Goal: Obtain resource: Download file/media

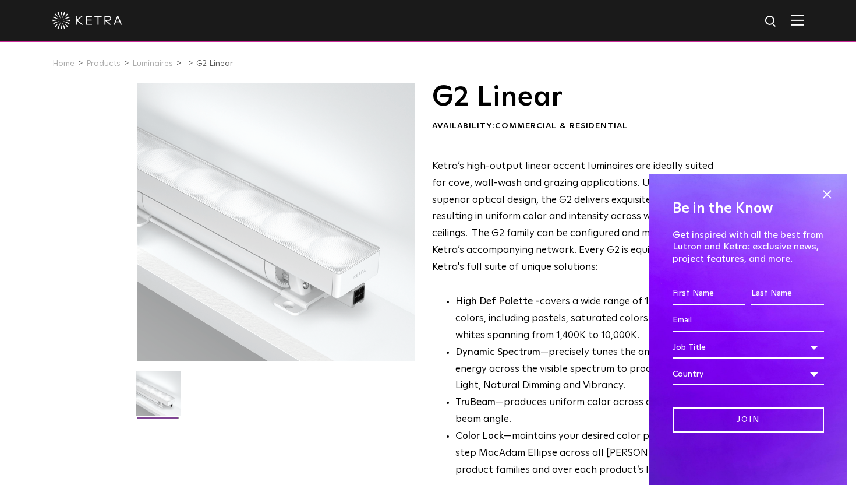
scroll to position [3, 0]
click at [828, 193] on span at bounding box center [827, 194] width 17 height 17
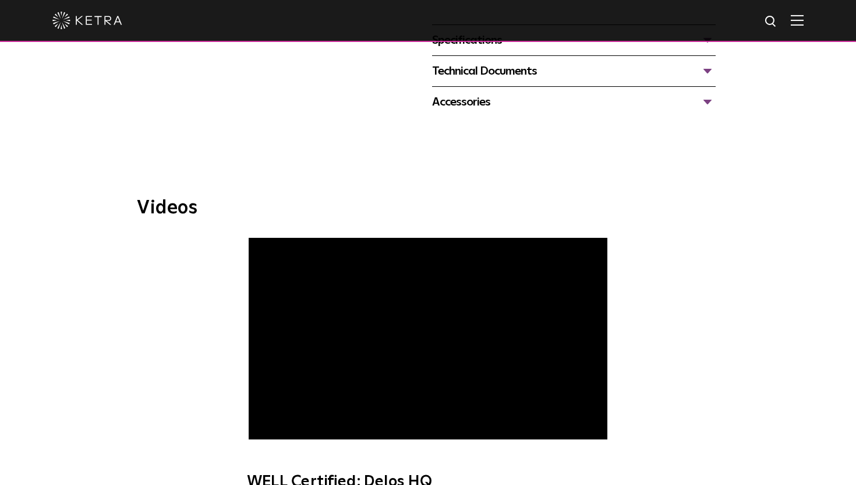
scroll to position [389, 0]
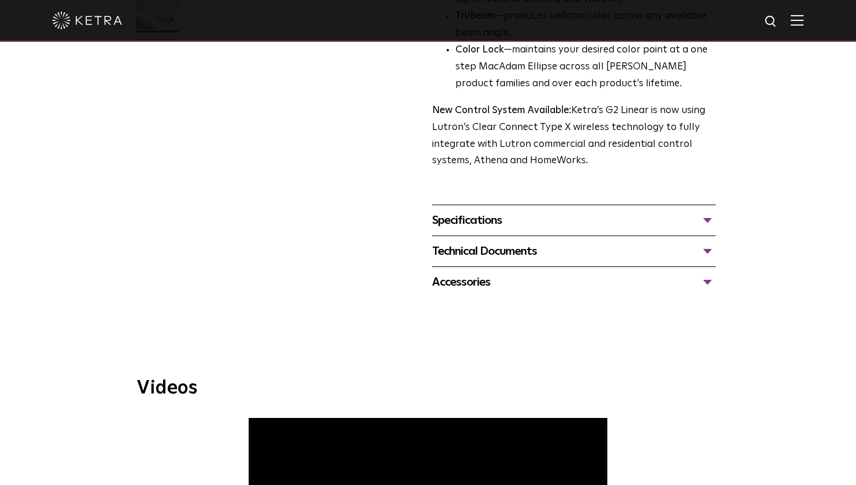
click at [590, 211] on div "Specifications" at bounding box center [574, 220] width 284 height 19
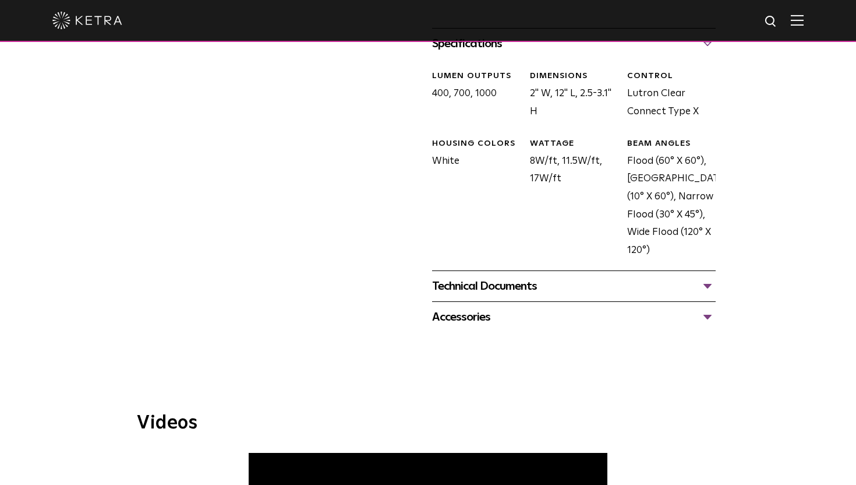
scroll to position [578, 0]
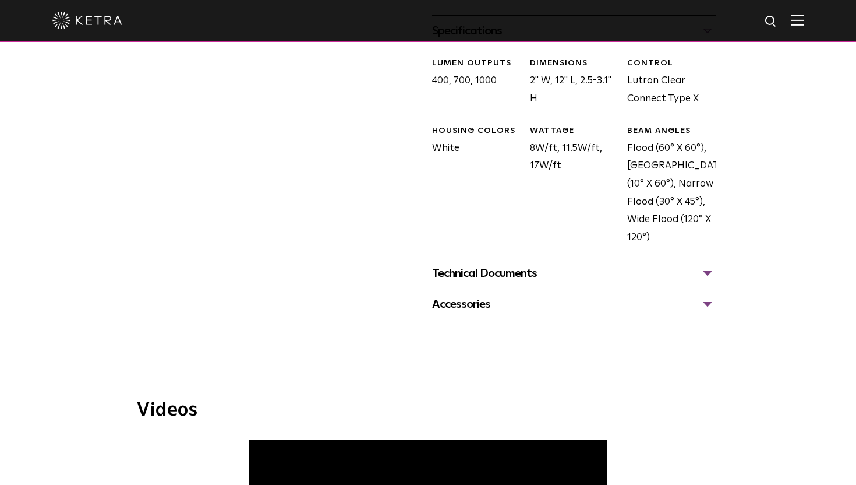
click at [626, 273] on div "Technical Documents" at bounding box center [574, 273] width 284 height 19
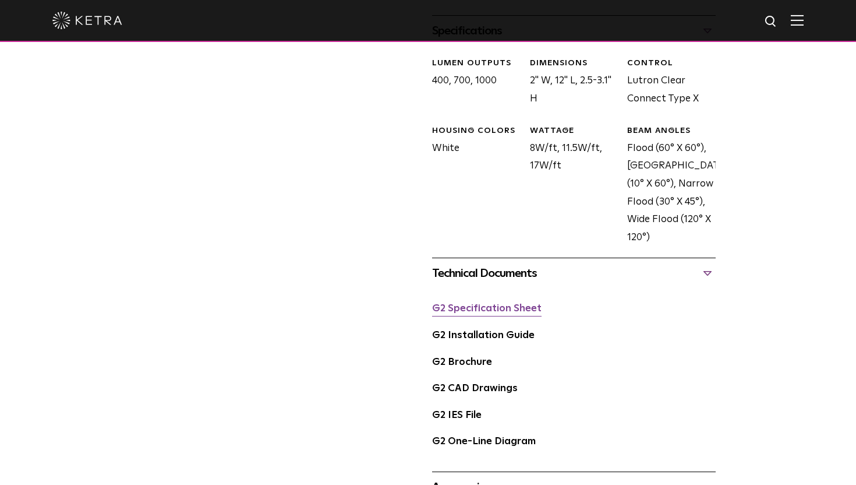
click at [525, 308] on link "G2 Specification Sheet" at bounding box center [487, 309] width 110 height 10
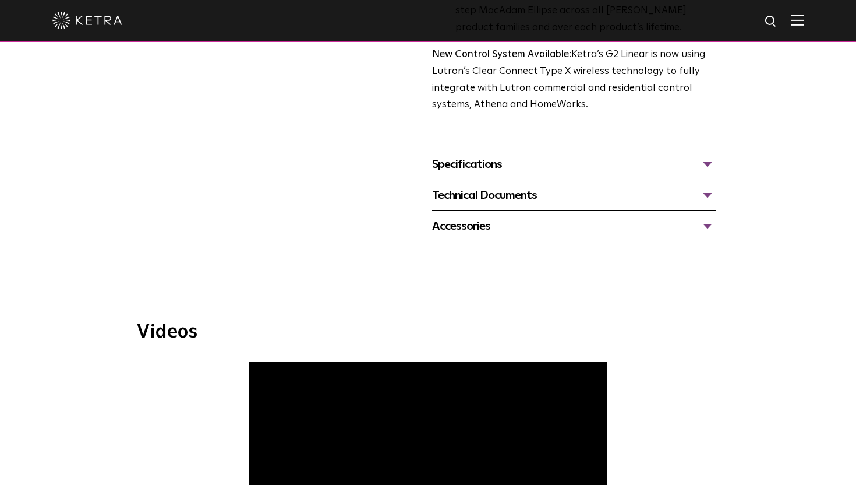
scroll to position [443, 0]
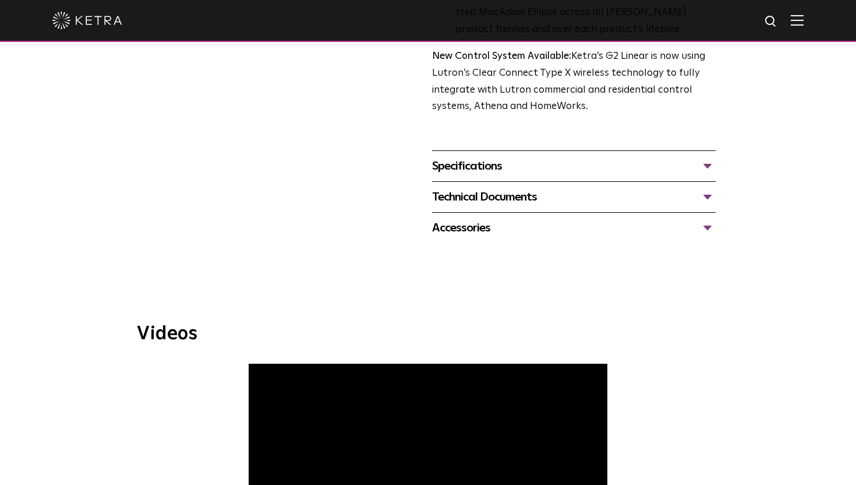
click at [516, 218] on div "Accessories G2 12 Inch Jumper Cables G2 Hex Louver G2 Cables N3 Satellite" at bounding box center [574, 227] width 284 height 31
click at [496, 228] on div "Accessories" at bounding box center [574, 227] width 284 height 19
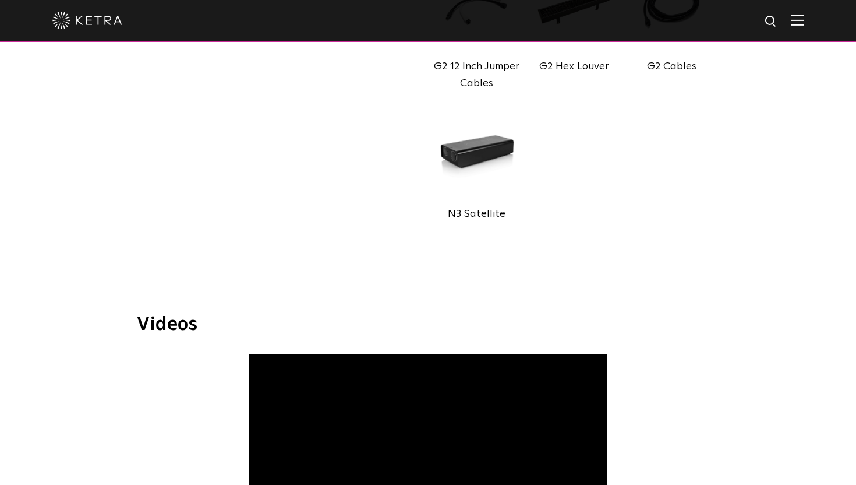
scroll to position [597, 0]
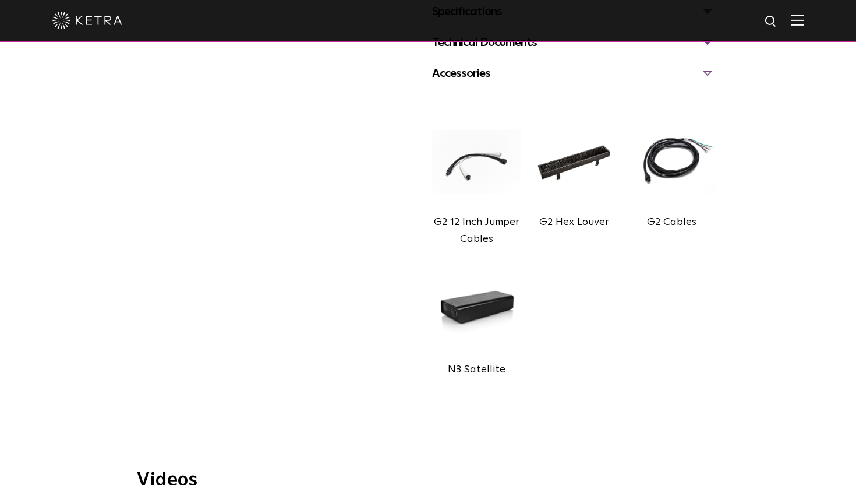
click at [575, 175] on img at bounding box center [574, 161] width 89 height 99
click at [678, 184] on img at bounding box center [671, 161] width 89 height 99
click at [678, 160] on img at bounding box center [671, 161] width 89 height 99
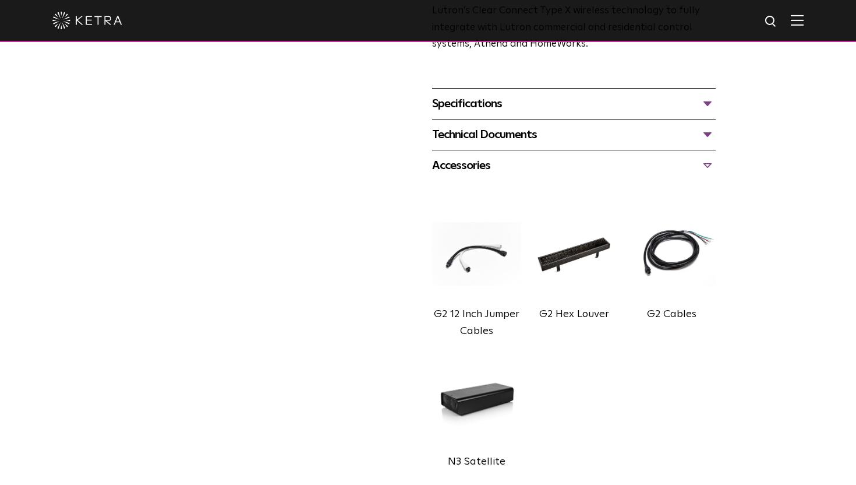
scroll to position [160, 0]
